Goal: Task Accomplishment & Management: Manage account settings

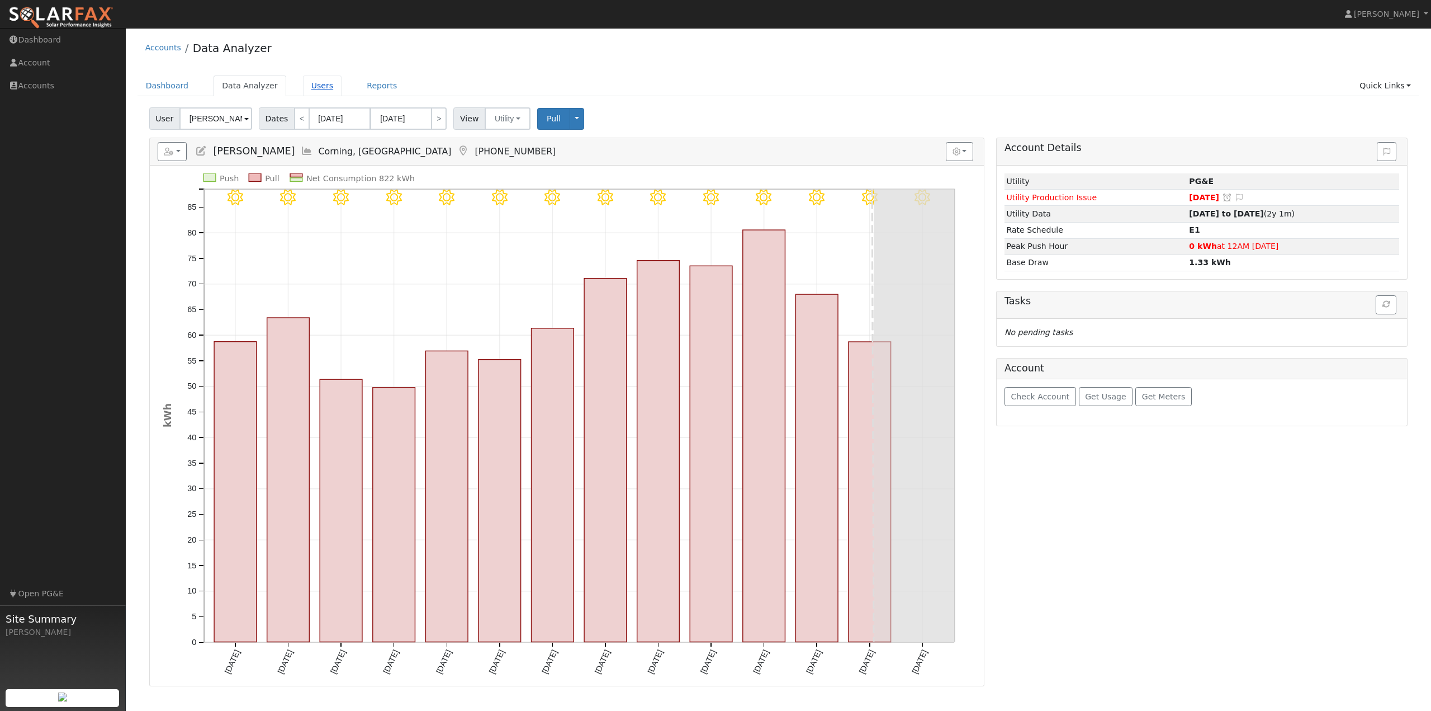
click at [315, 91] on link "Users" at bounding box center [322, 85] width 39 height 21
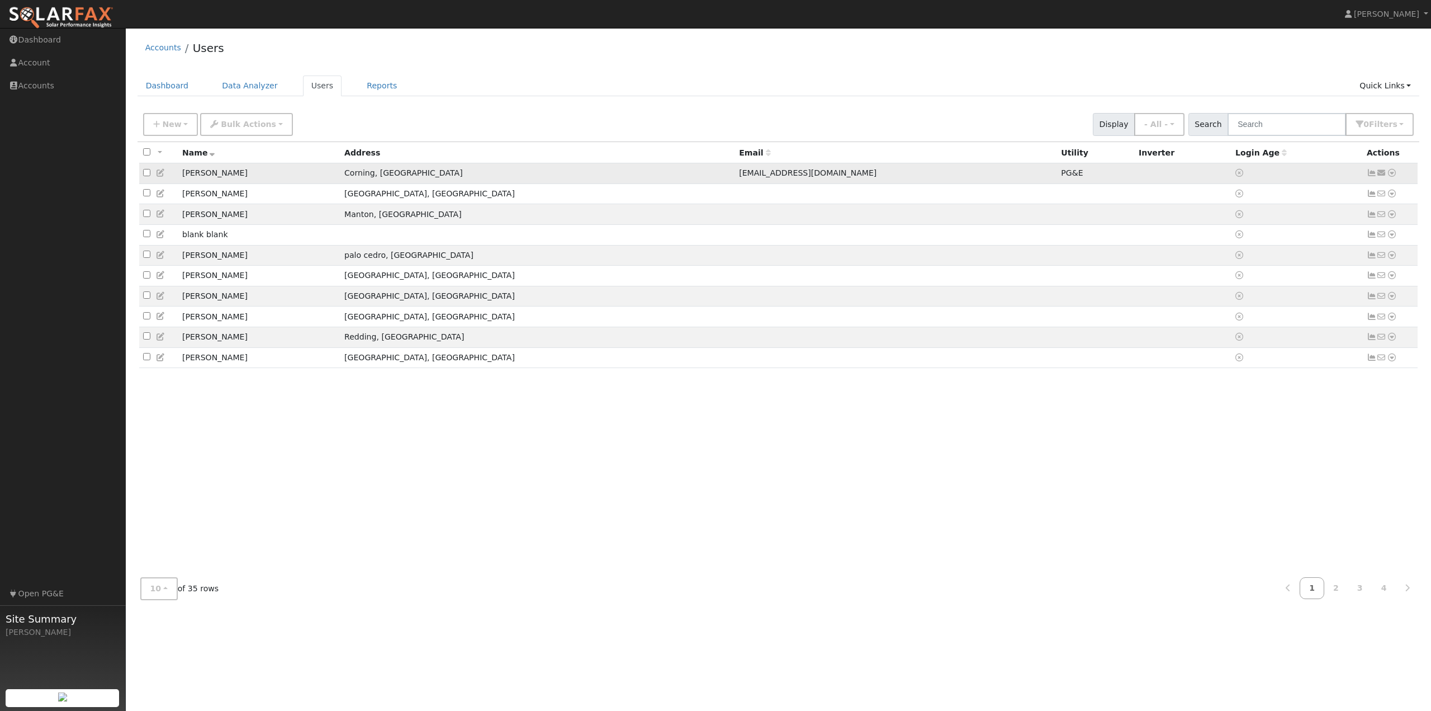
click at [1391, 173] on icon at bounding box center [1392, 173] width 10 height 8
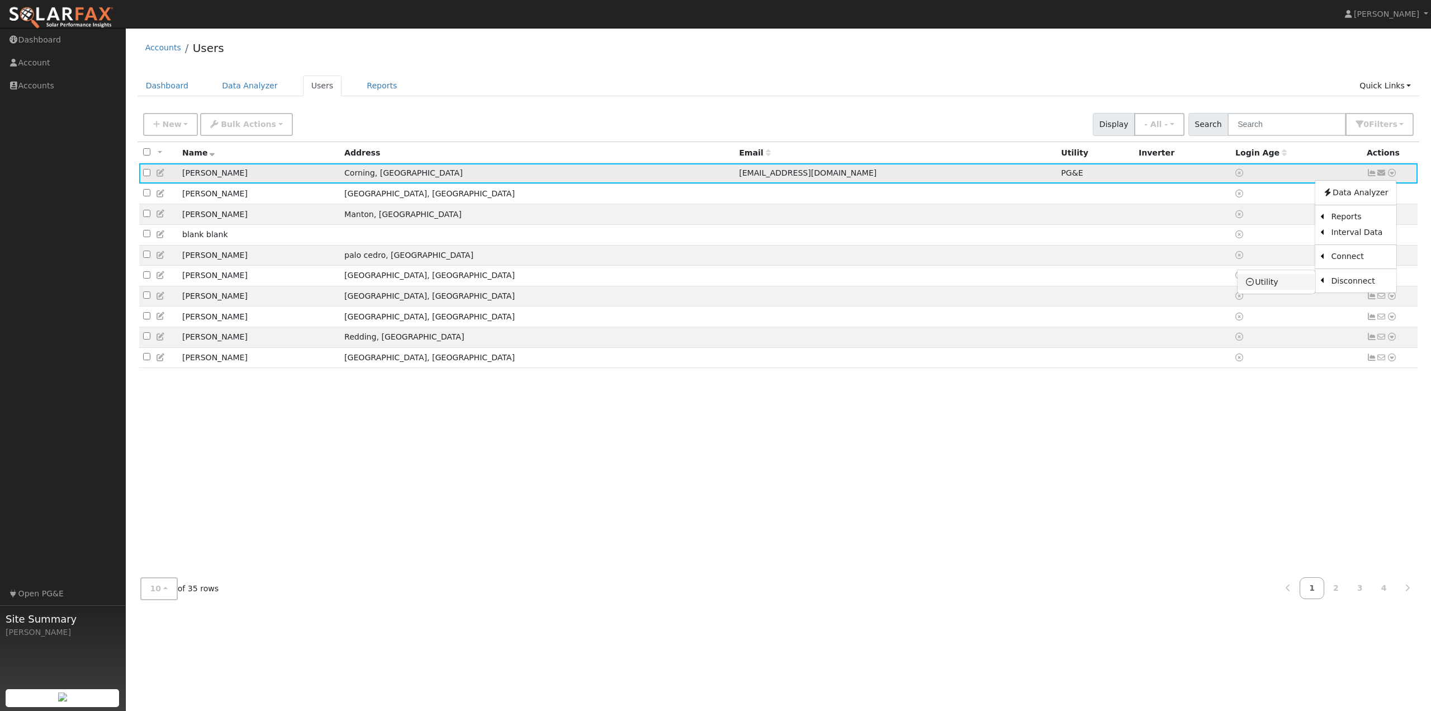
click at [1282, 284] on link "Utility" at bounding box center [1277, 282] width 78 height 16
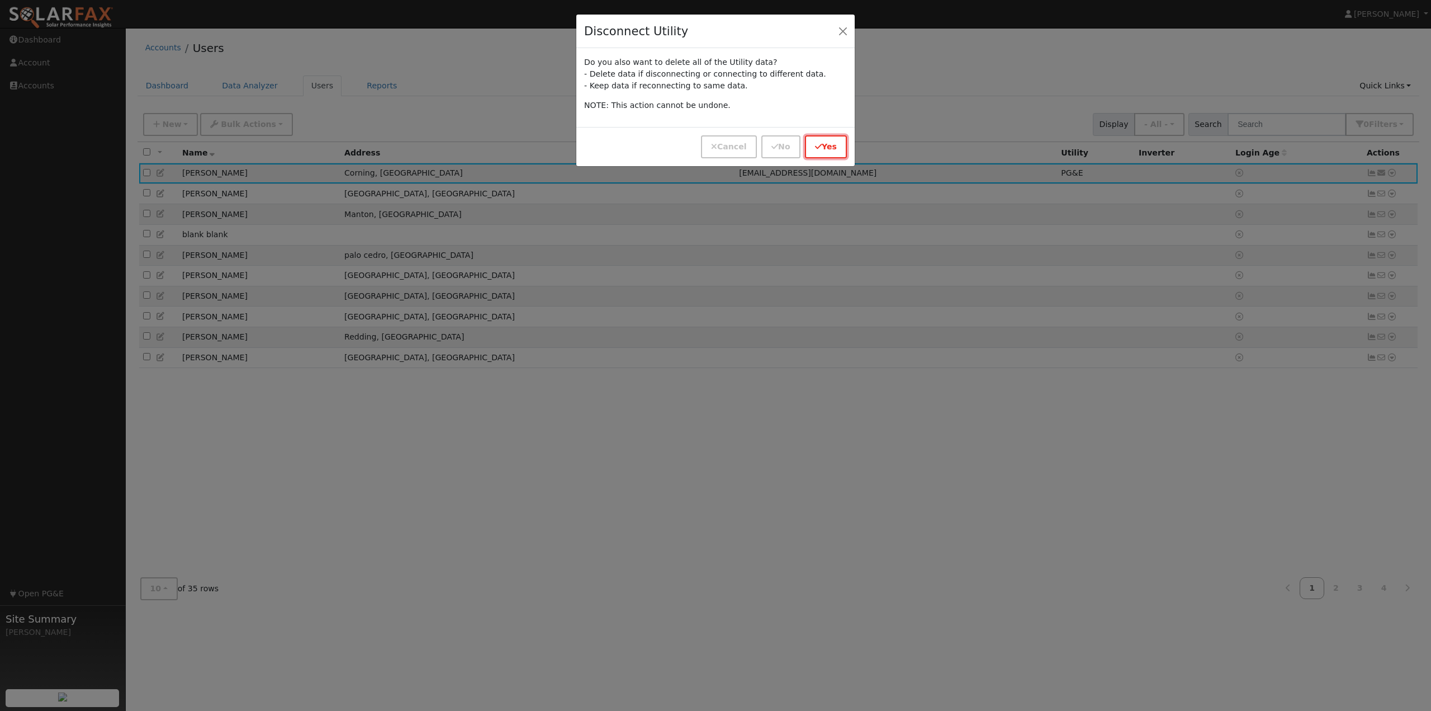
click at [831, 149] on button "Yes" at bounding box center [826, 146] width 42 height 23
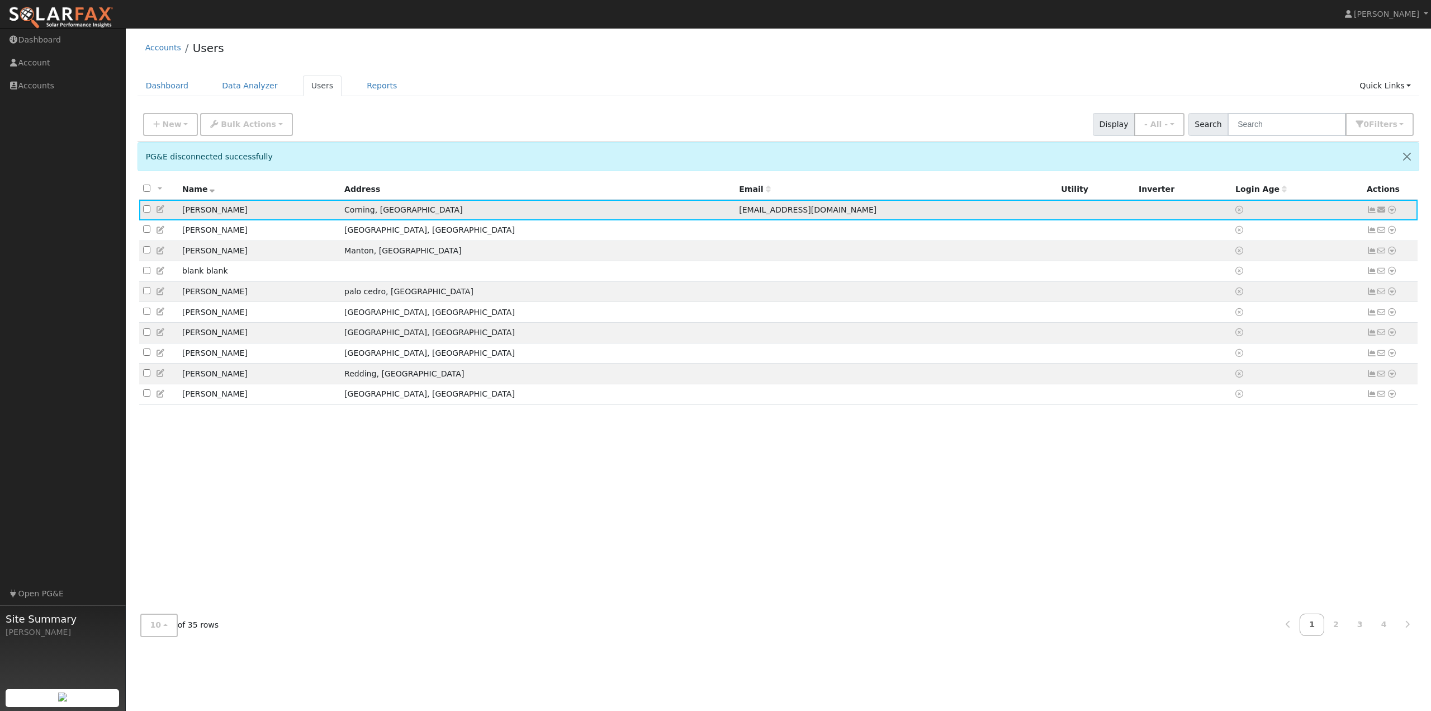
click at [160, 209] on icon at bounding box center [161, 209] width 10 height 8
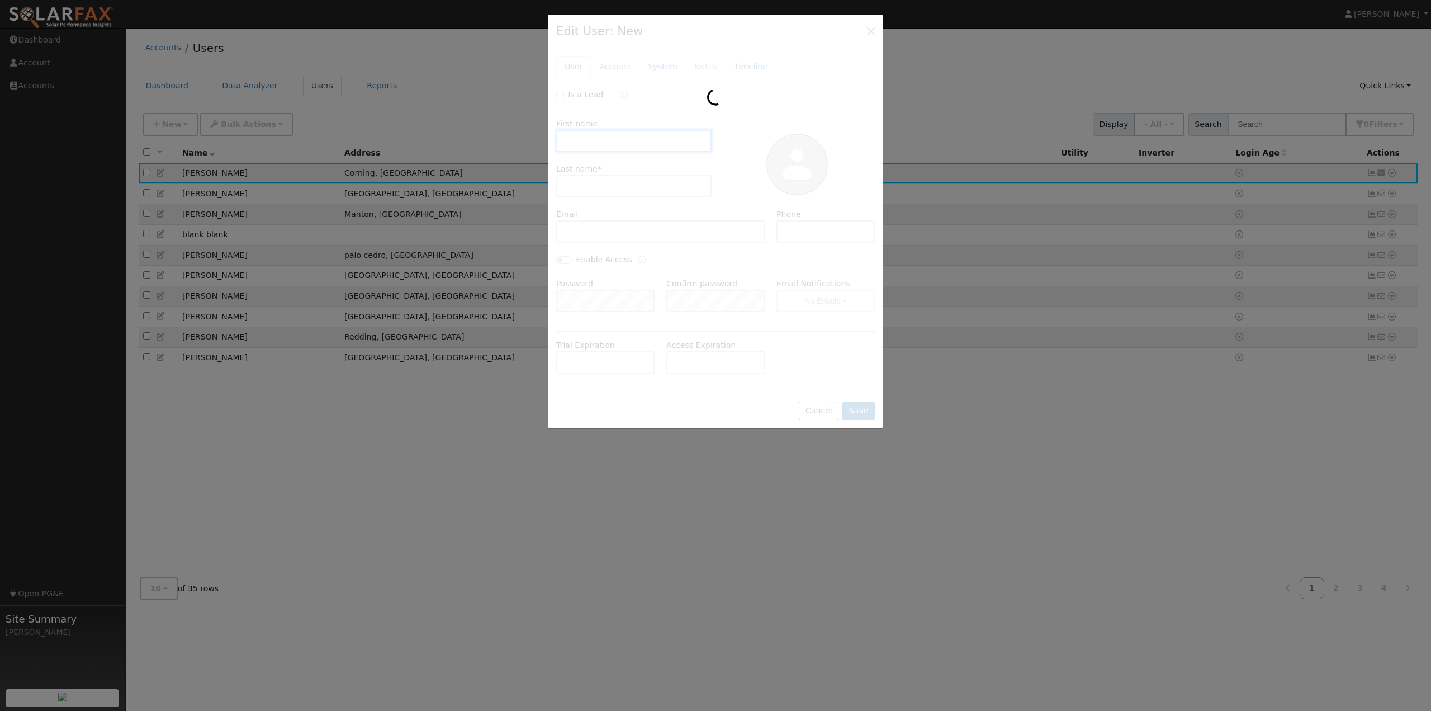
type input "[PERSON_NAME]"
type input "[EMAIL_ADDRESS][DOMAIN_NAME]"
type input "5305864002"
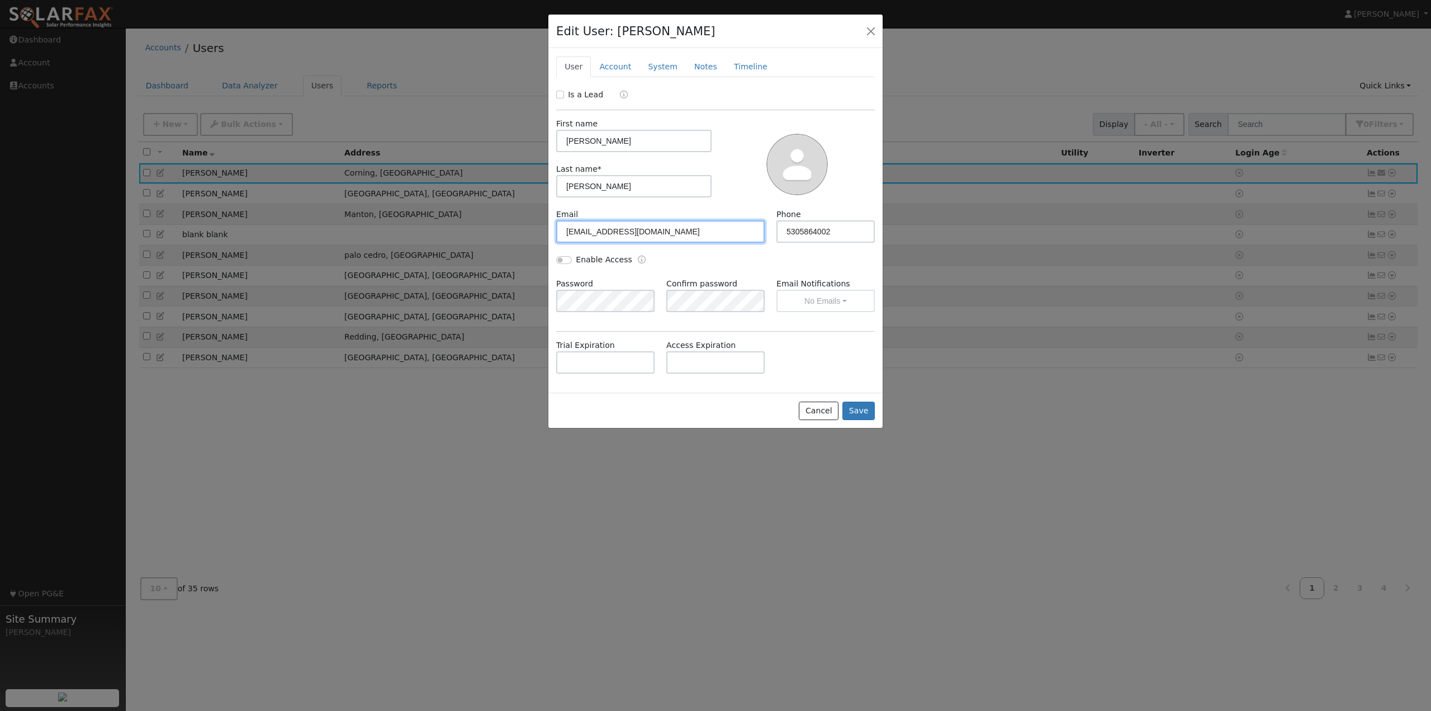
drag, startPoint x: 447, startPoint y: 248, endPoint x: 432, endPoint y: 245, distance: 14.8
click at [0, 0] on div "Edit User: [PERSON_NAME] Default Account Default Account [STREET_ADDRESS] Prima…" at bounding box center [0, 0] width 0 height 0
click at [857, 412] on button "Save" at bounding box center [859, 410] width 32 height 19
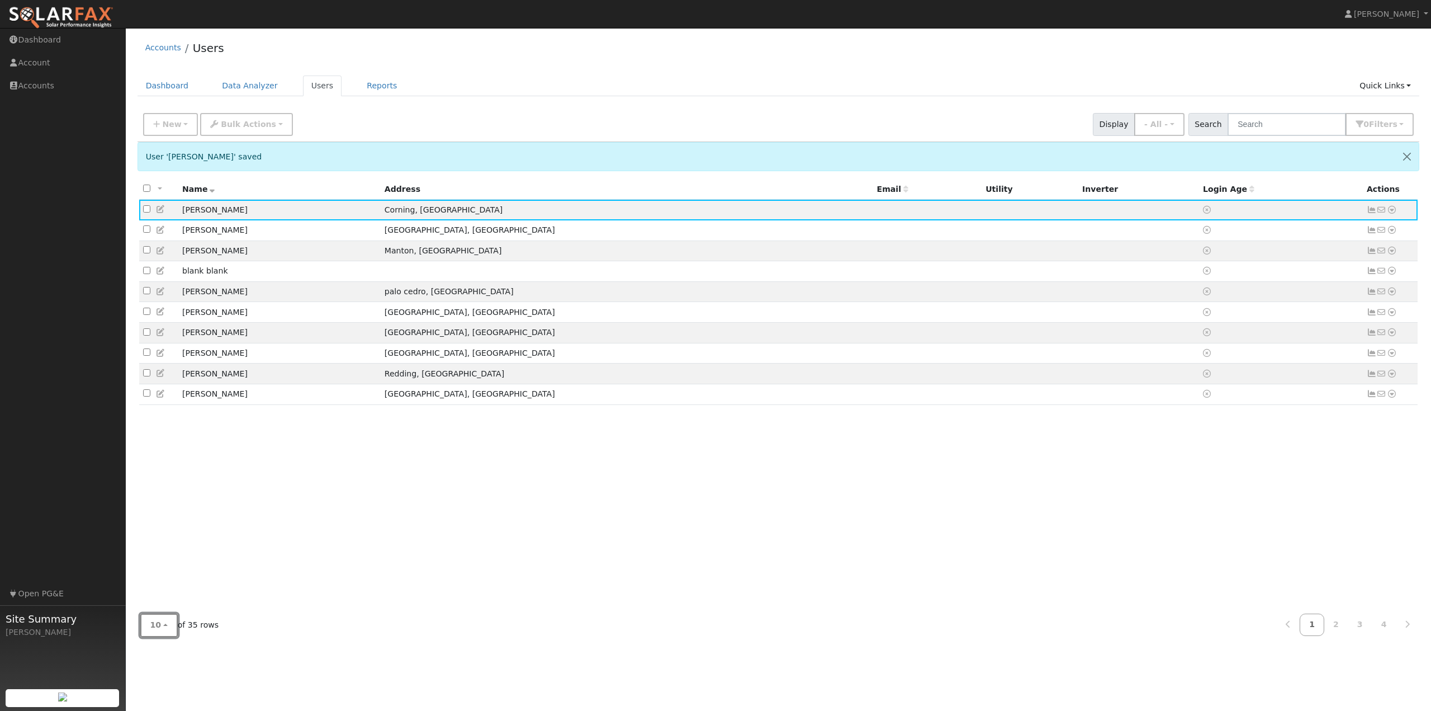
drag, startPoint x: 153, startPoint y: 621, endPoint x: 167, endPoint y: 632, distance: 18.0
click at [153, 621] on span "10" at bounding box center [155, 624] width 11 height 9
click at [168, 603] on link "100" at bounding box center [180, 600] width 78 height 16
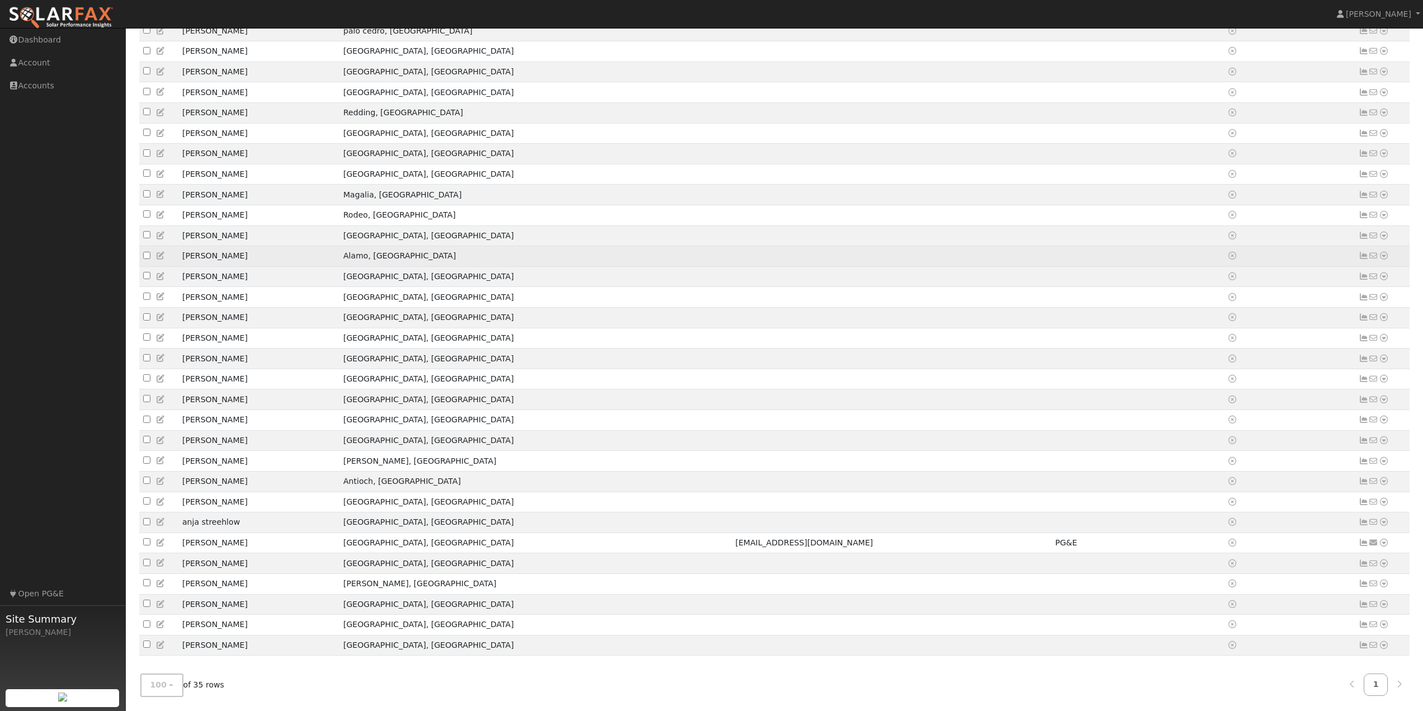
scroll to position [254, 0]
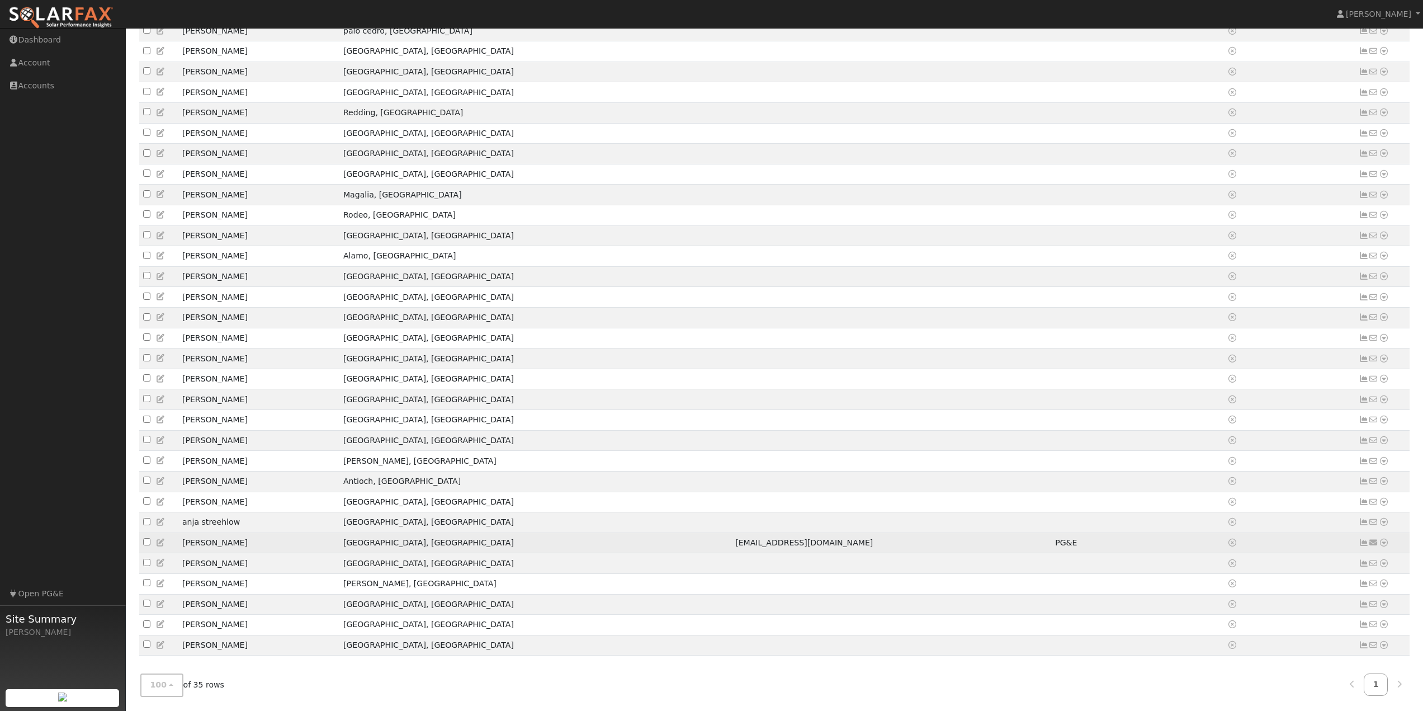
click at [160, 538] on icon at bounding box center [161, 542] width 10 height 8
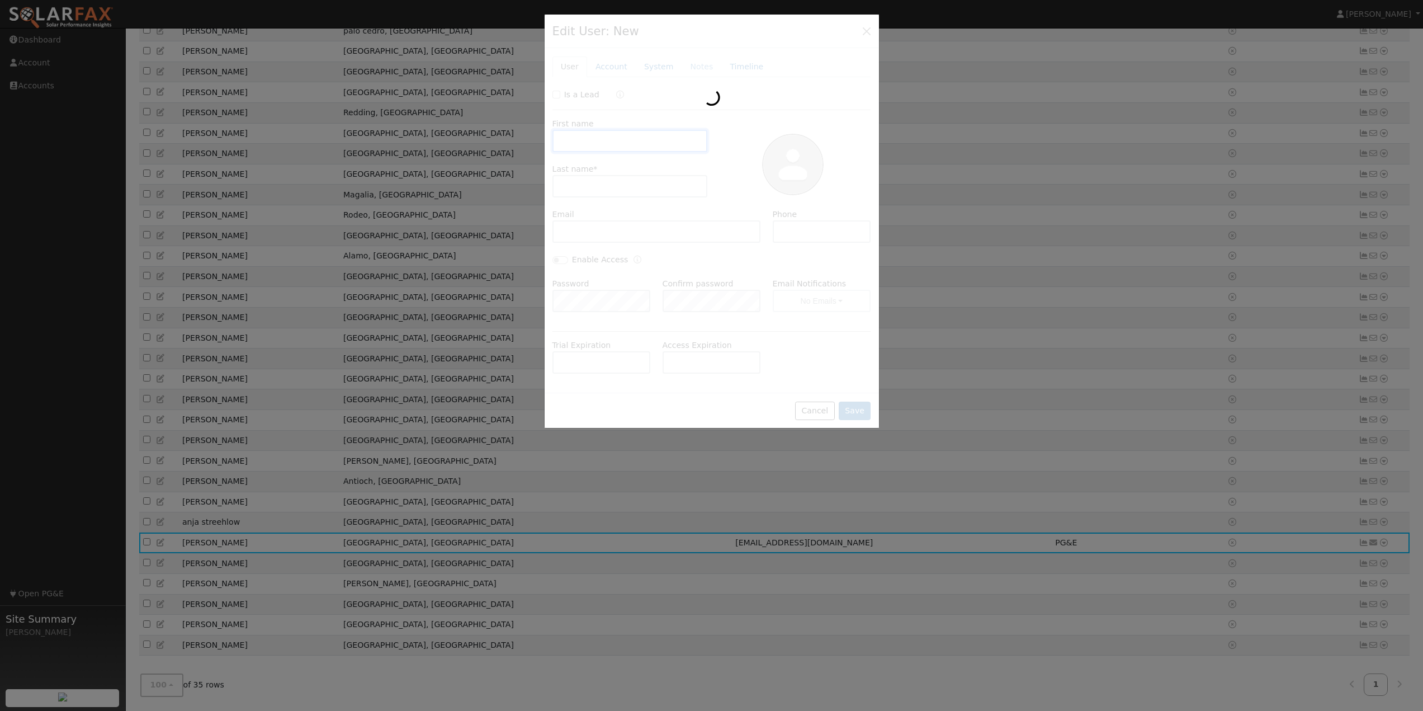
type input "[PERSON_NAME]"
type input "[EMAIL_ADDRESS][DOMAIN_NAME]"
type input "5309177985"
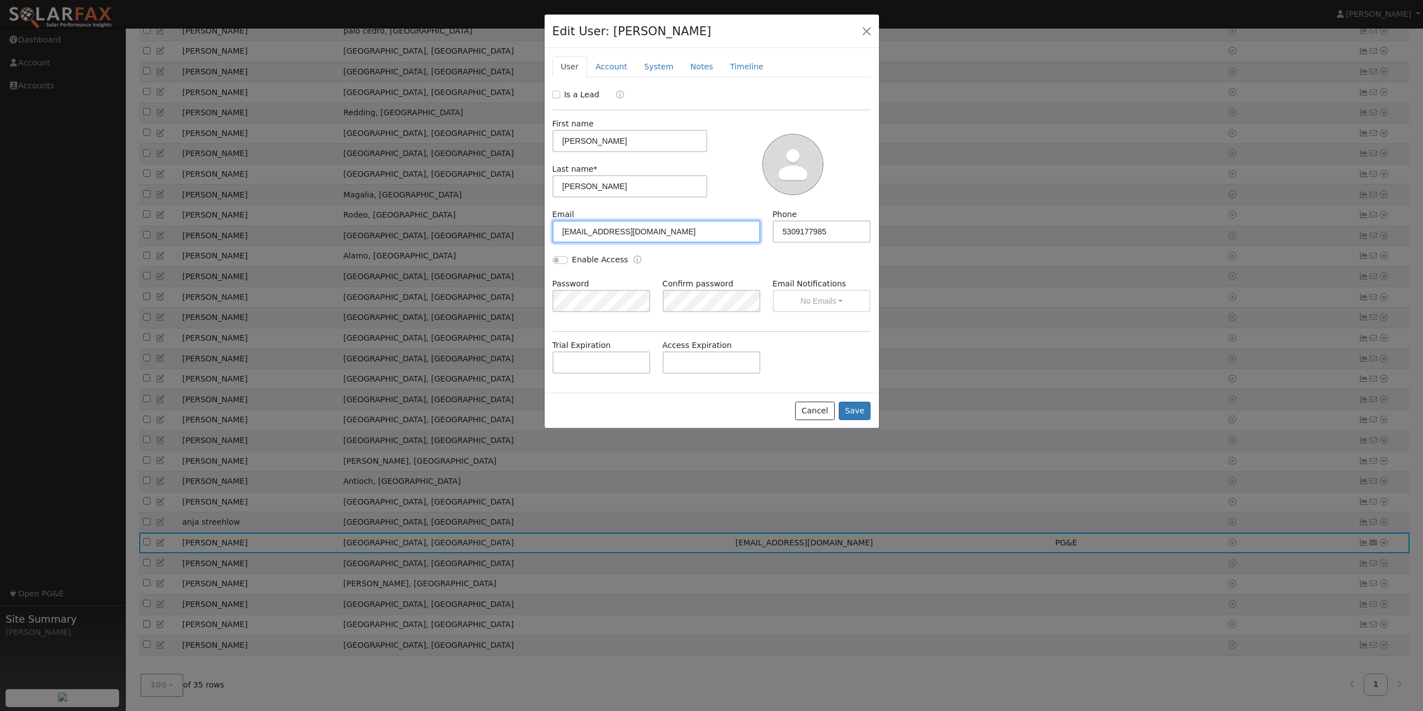
click at [0, 0] on div "Edit User: [PERSON_NAME] Default Account Default Account [STREET_ADDRESS] Prima…" at bounding box center [0, 0] width 0 height 0
click at [854, 413] on button "Save" at bounding box center [855, 410] width 32 height 19
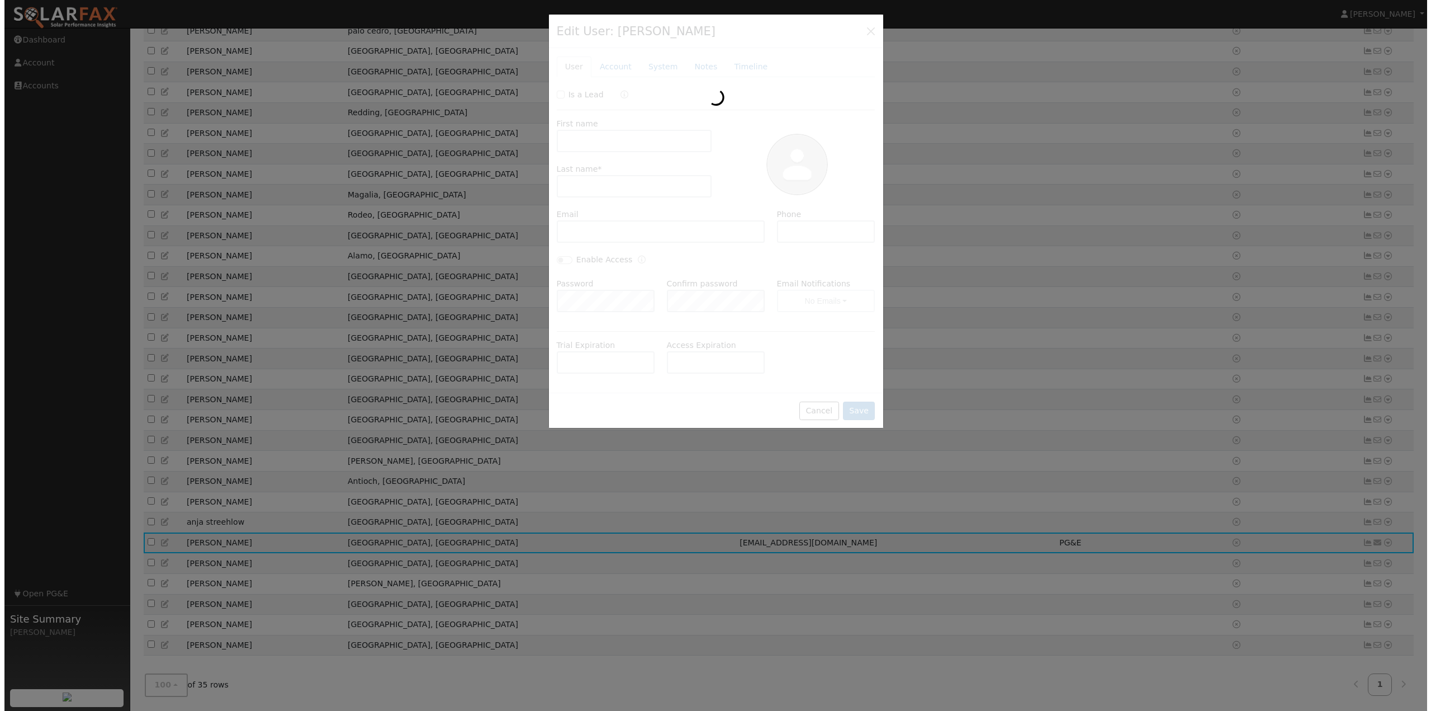
scroll to position [290, 0]
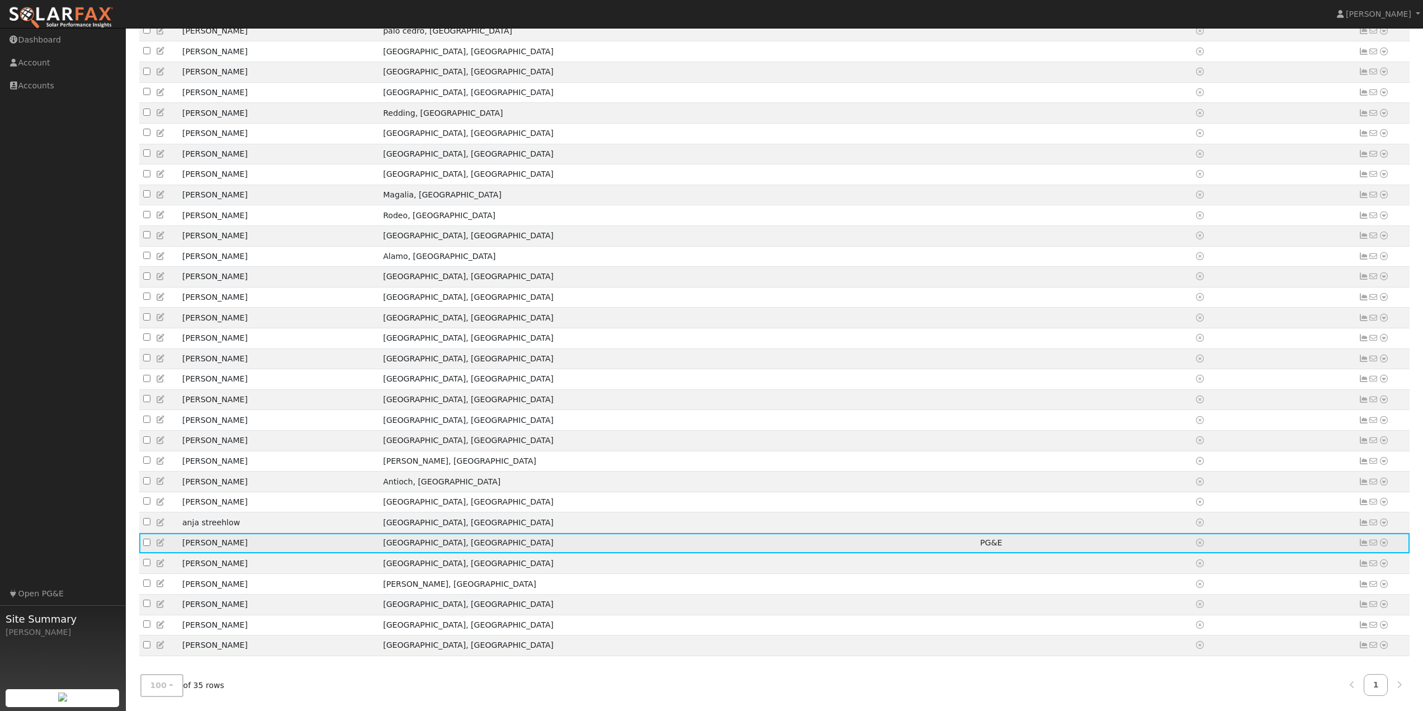
click at [1387, 538] on icon at bounding box center [1384, 542] width 10 height 8
click at [1256, 649] on link "Utility" at bounding box center [1268, 652] width 78 height 16
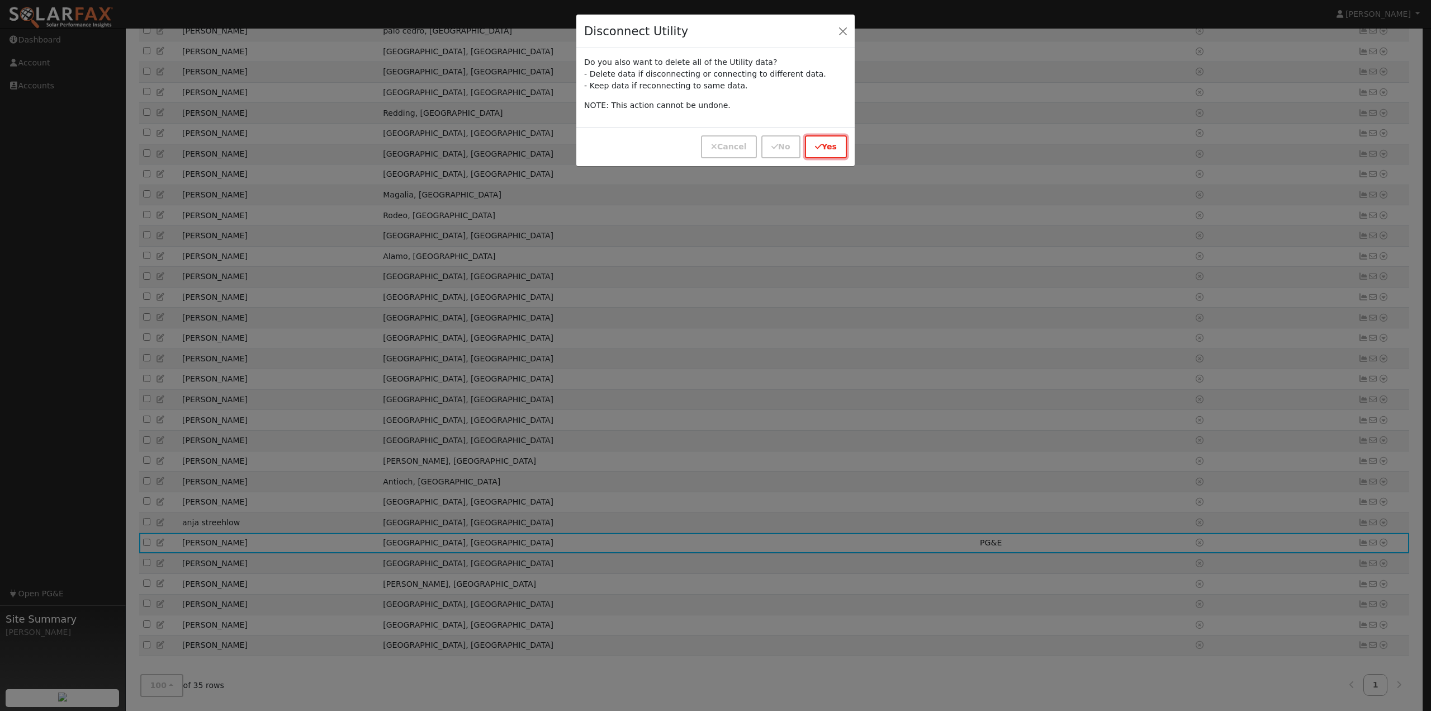
click at [835, 146] on button "Yes" at bounding box center [826, 146] width 42 height 23
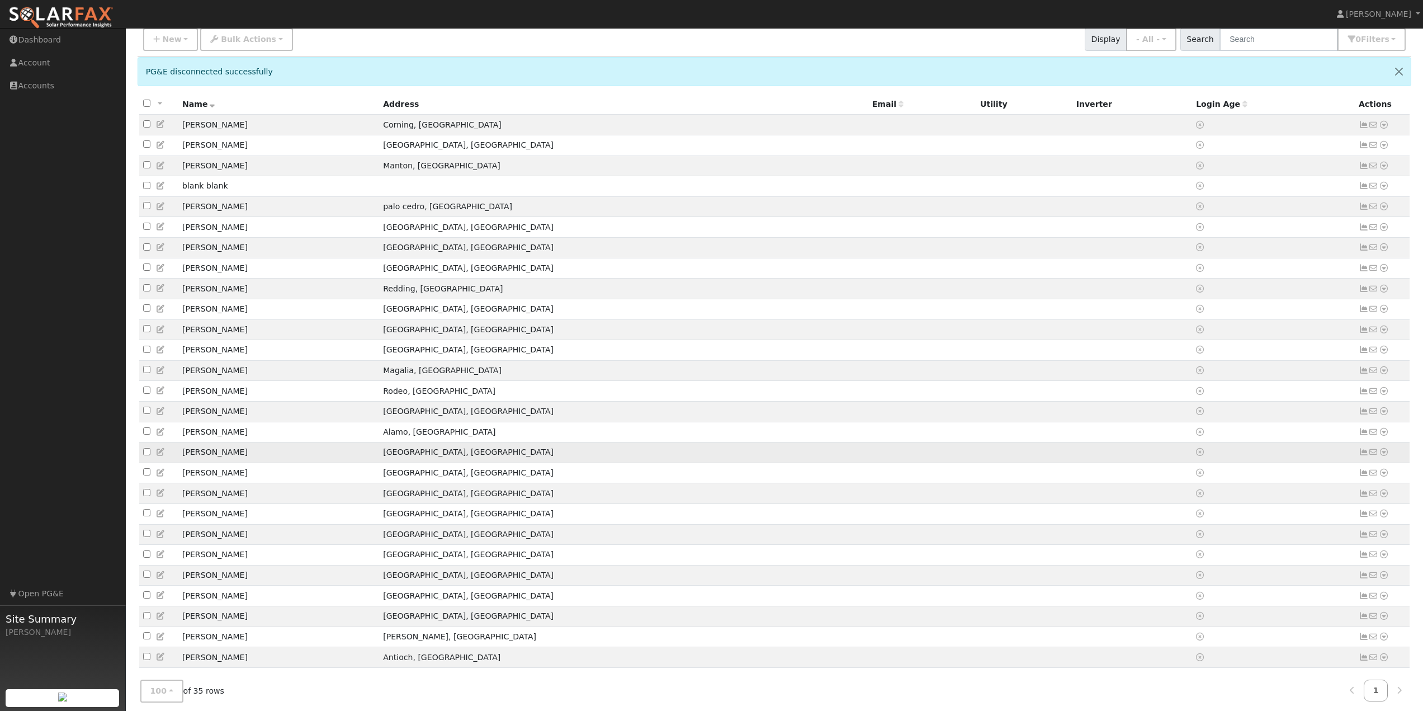
scroll to position [0, 0]
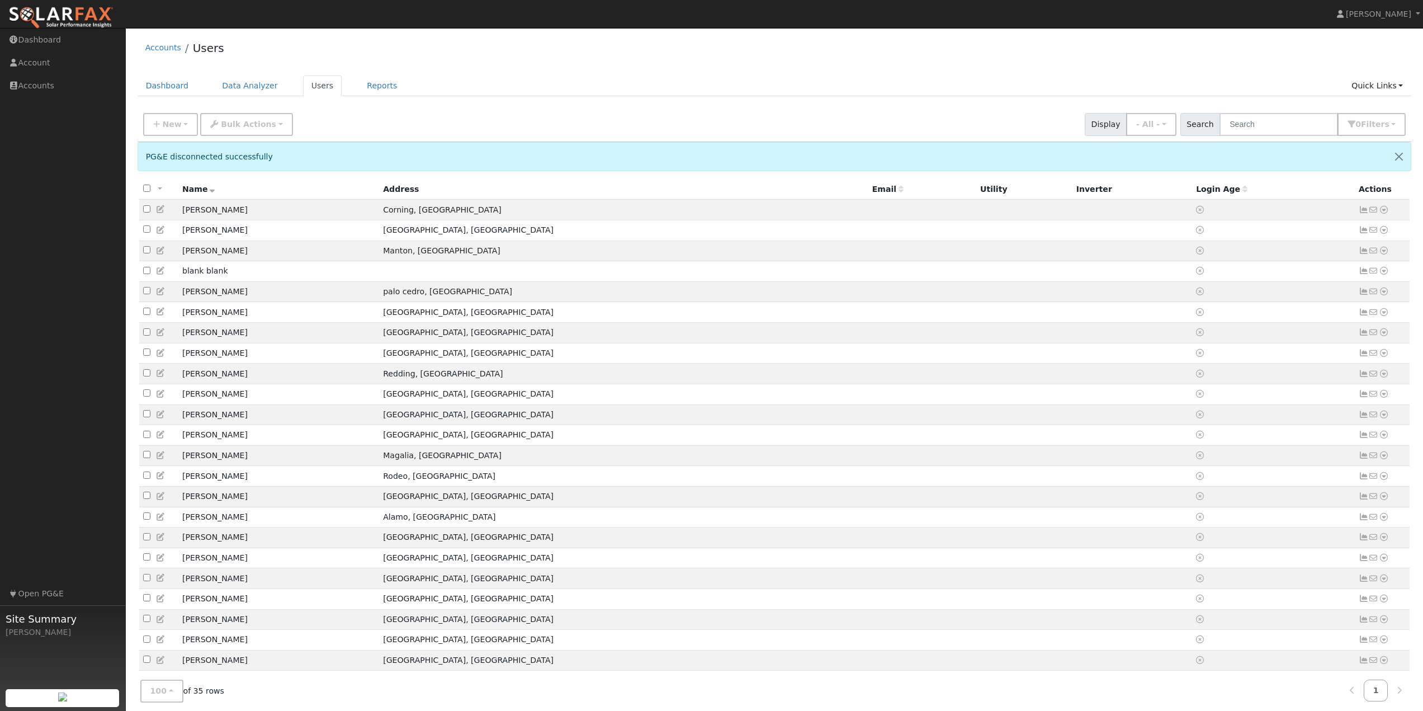
click at [463, 48] on div "Accounts Users" at bounding box center [775, 51] width 1274 height 34
